Goal: Find specific page/section: Find specific page/section

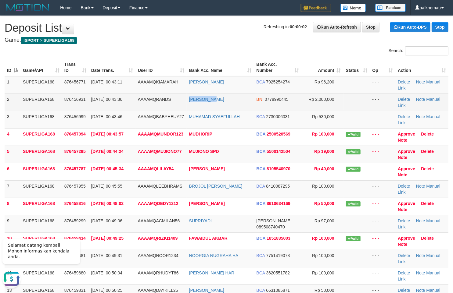
copy tr "RANDI ABDI"
drag, startPoint x: 213, startPoint y: 107, endPoint x: 179, endPoint y: 101, distance: 34.2
click at [179, 101] on tr "2 SUPERLIGA168 876456931 25/09/2025 00:43:36 AAAAMQRANDS RANDI ABDI BNI 0778990…" at bounding box center [227, 102] width 444 height 17
